Goal: Transaction & Acquisition: Book appointment/travel/reservation

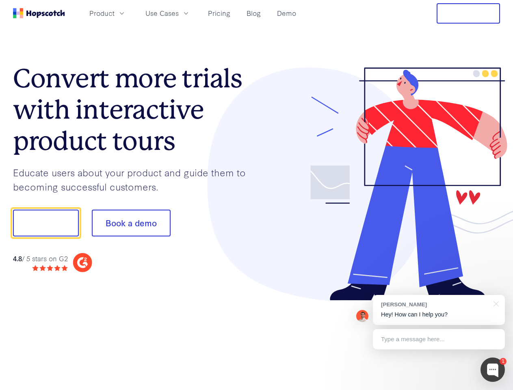
click at [257, 195] on div at bounding box center [379, 183] width 244 height 233
click at [114, 13] on span "Product" at bounding box center [101, 13] width 25 height 10
click at [179, 13] on span "Use Cases" at bounding box center [161, 13] width 33 height 10
click at [468, 13] on button "Free Trial" at bounding box center [467, 13] width 63 height 20
click at [45, 223] on button "Show me!" at bounding box center [46, 222] width 66 height 27
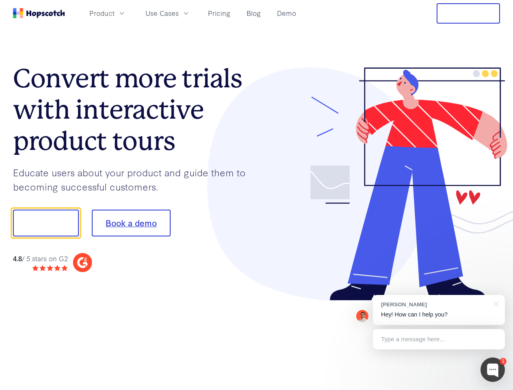
click at [131, 223] on button "Book a demo" at bounding box center [131, 222] width 79 height 27
click at [492, 369] on div at bounding box center [492, 369] width 24 height 24
click at [438, 310] on div "[PERSON_NAME] Hey! How can I help you?" at bounding box center [439, 310] width 132 height 30
click at [494, 303] on div at bounding box center [428, 221] width 152 height 271
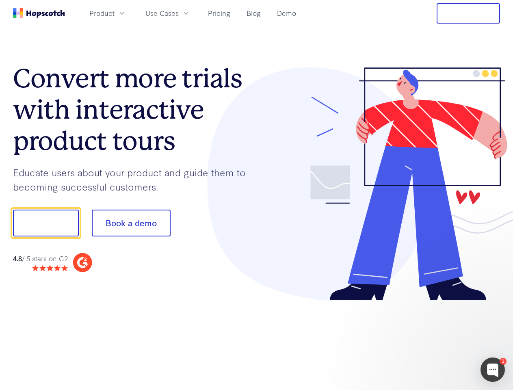
click at [438, 339] on div at bounding box center [428, 276] width 152 height 162
